Goal: Task Accomplishment & Management: Use online tool/utility

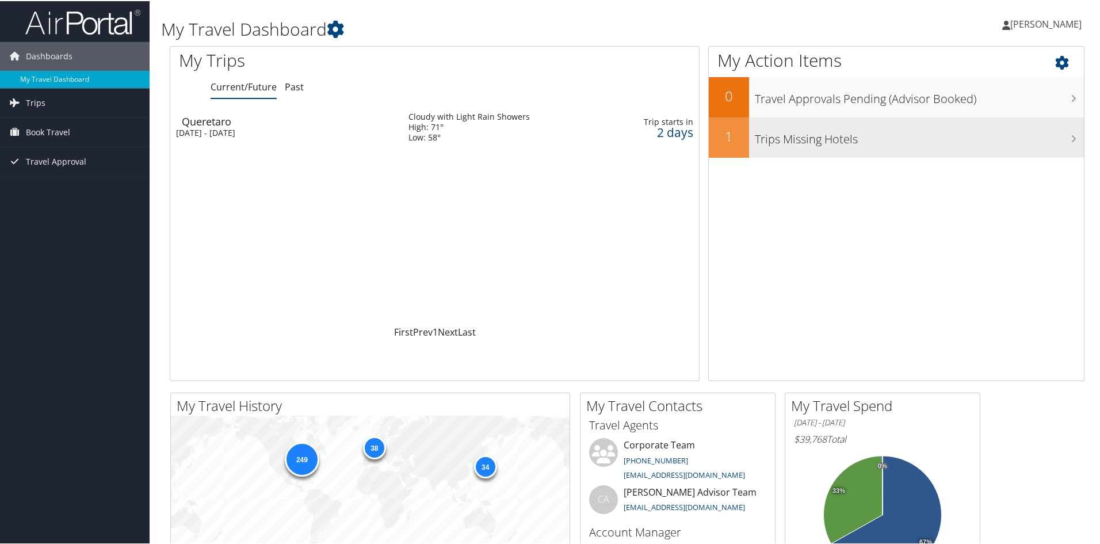
click at [798, 135] on h3 "Trips Missing Hotels" at bounding box center [919, 135] width 329 height 22
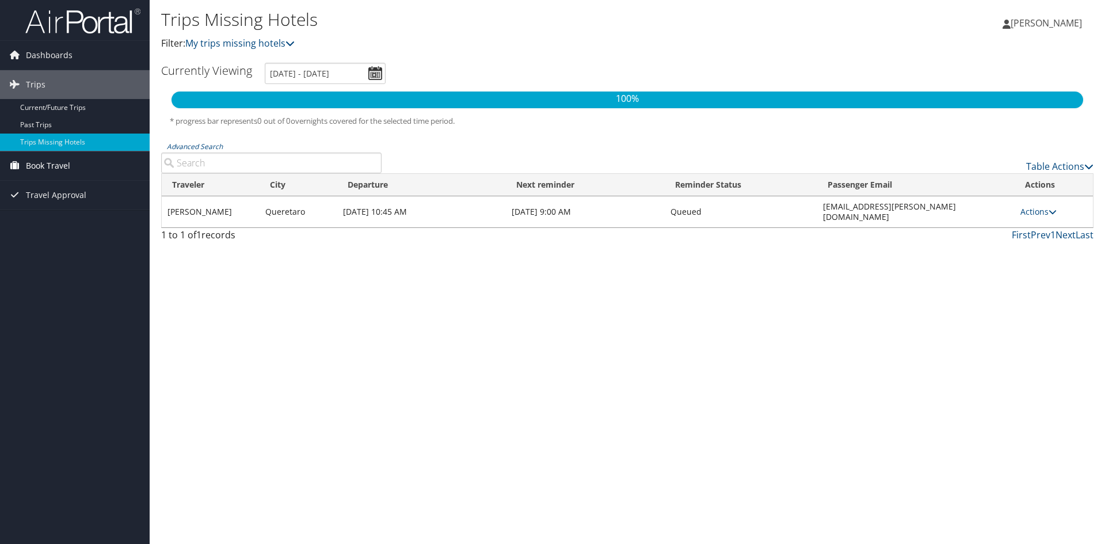
click at [48, 162] on span "Book Travel" at bounding box center [48, 165] width 44 height 29
click at [57, 222] on link "Book/Manage Online Trips" at bounding box center [75, 223] width 150 height 17
